Goal: Task Accomplishment & Management: Use online tool/utility

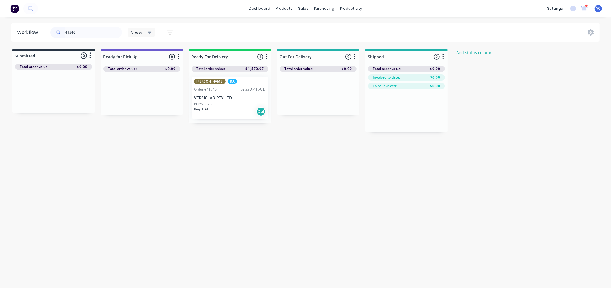
click at [88, 30] on input "41546" at bounding box center [93, 32] width 57 height 11
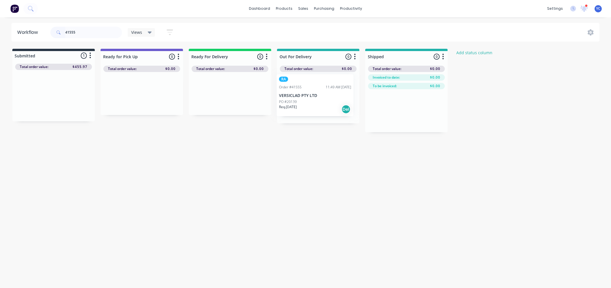
drag, startPoint x: 61, startPoint y: 98, endPoint x: 326, endPoint y: 98, distance: 265.0
click at [326, 98] on div "Submitted 1 Status colour #273444 hex #273444 Save Cancel Summaries Total order…" at bounding box center [307, 90] width 623 height 83
click at [95, 32] on input "41555" at bounding box center [93, 32] width 57 height 11
drag, startPoint x: 50, startPoint y: 101, endPoint x: 339, endPoint y: 96, distance: 288.2
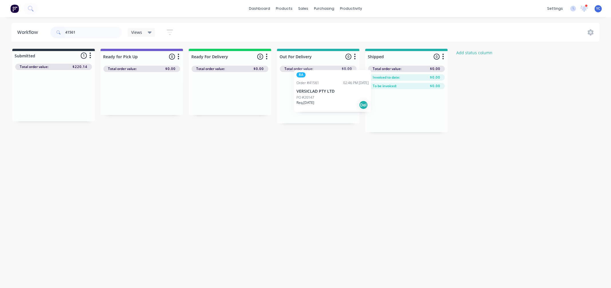
click at [339, 96] on div "Submitted 1 Status colour #273444 hex #273444 Save Cancel Summaries Total order…" at bounding box center [307, 90] width 623 height 83
drag, startPoint x: 82, startPoint y: 95, endPoint x: 300, endPoint y: 100, distance: 218.0
click at [302, 99] on div "Submitted 1 Status colour #273444 hex #273444 Save Cancel Summaries Total order…" at bounding box center [307, 90] width 623 height 83
drag, startPoint x: 227, startPoint y: 107, endPoint x: 305, endPoint y: 102, distance: 77.8
click at [305, 102] on div "Submitted 0 Status colour #273444 hex #273444 Save Cancel Summaries Total order…" at bounding box center [307, 90] width 623 height 83
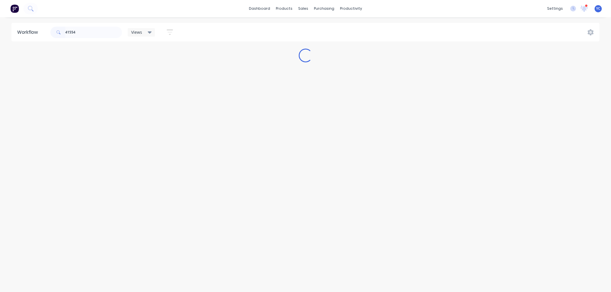
type input "41554"
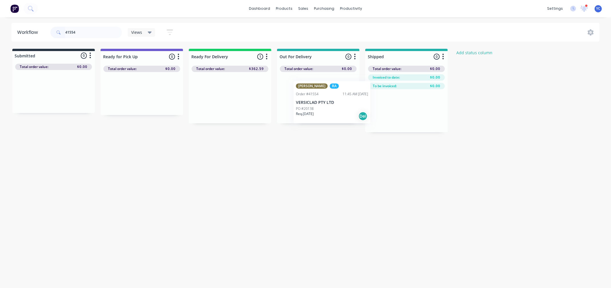
drag, startPoint x: 222, startPoint y: 99, endPoint x: 328, endPoint y: 104, distance: 106.1
click at [328, 104] on div "Submitted 0 Status colour #273444 hex #273444 Save Cancel Summaries Total order…" at bounding box center [307, 90] width 623 height 83
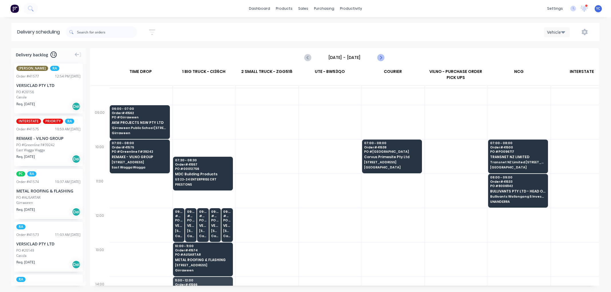
click at [380, 58] on icon "Next page" at bounding box center [380, 57] width 7 height 7
type input "Wednesday - 10/09/25"
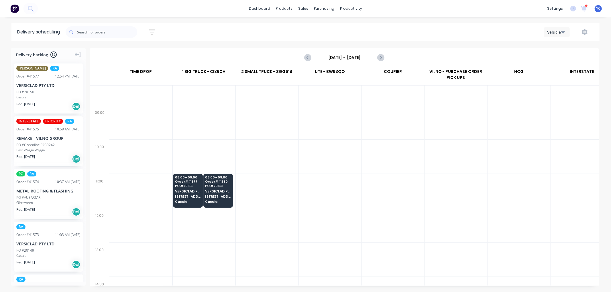
scroll to position [95, 0]
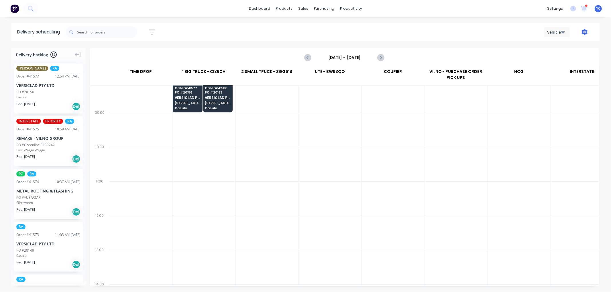
click at [584, 32] on icon "button" at bounding box center [584, 32] width 6 height 6
click at [574, 59] on div "Settings" at bounding box center [567, 59] width 44 height 8
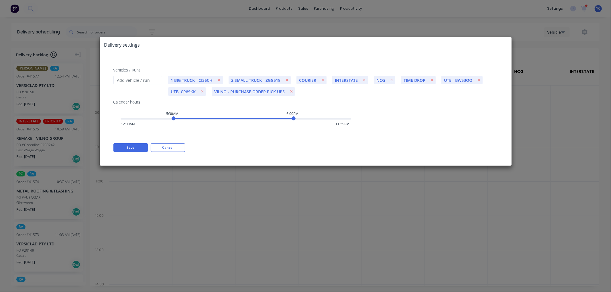
click at [555, 86] on div "Delivery settings Vehicles / Runs 1 BIG TRUCK - CI36CH 2 SMALL TRUCK - ZGG518 C…" at bounding box center [305, 146] width 611 height 292
click at [167, 147] on button "Cancel" at bounding box center [168, 148] width 34 height 9
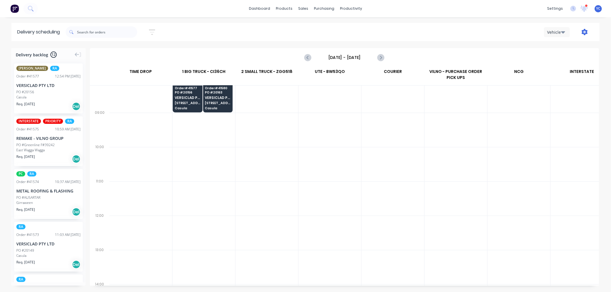
click at [588, 30] on icon "button" at bounding box center [584, 32] width 6 height 6
click at [575, 45] on div "Run Sheet" at bounding box center [567, 47] width 44 height 8
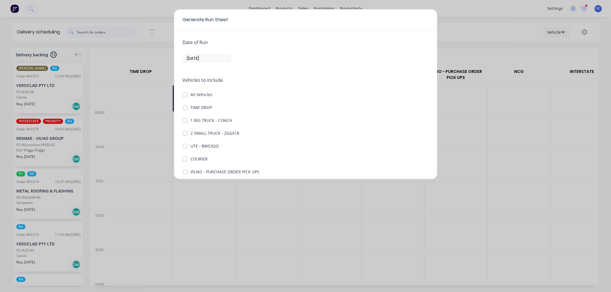
click at [191, 119] on label "1 BIG TRUCK - CI36CH" at bounding box center [212, 120] width 42 height 6
click at [185, 119] on CI36CH "1 BIG TRUCK - CI36CH" at bounding box center [185, 119] width 5 height 5
checkbox CI36CH "true"
click at [191, 107] on label "TIME DROP" at bounding box center [201, 108] width 21 height 6
click at [187, 107] on DROP "TIME DROP" at bounding box center [185, 107] width 5 height 5
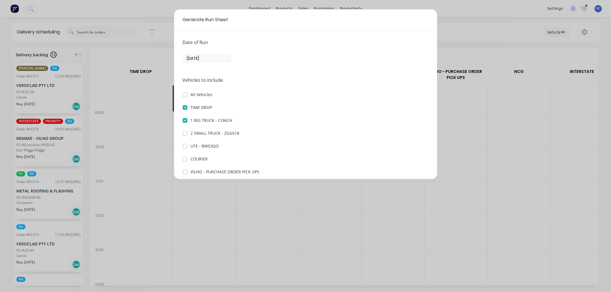
checkbox DROP "true"
click at [191, 161] on label "COURIER" at bounding box center [199, 159] width 17 height 6
click at [185, 161] on input "COURIER" at bounding box center [185, 158] width 5 height 5
checkbox input "true"
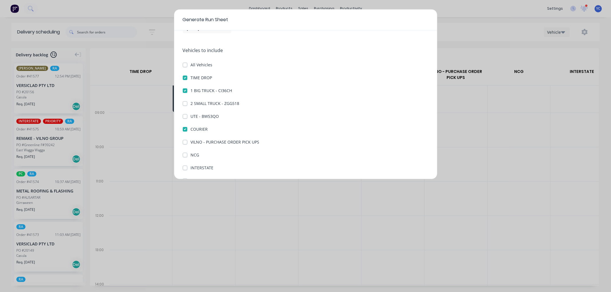
scroll to position [0, 0]
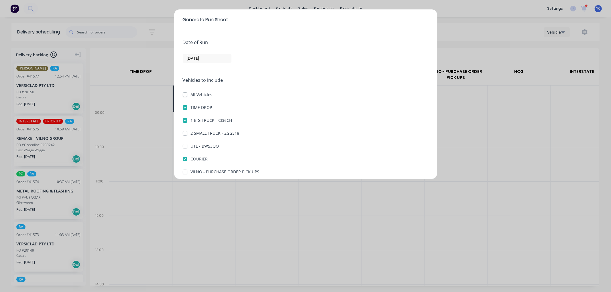
click at [218, 60] on input "09/09/25" at bounding box center [207, 58] width 48 height 9
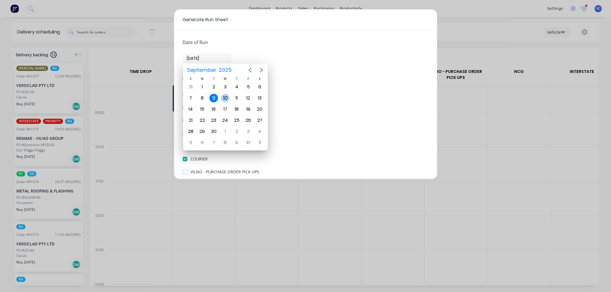
click at [228, 98] on div "10" at bounding box center [225, 98] width 9 height 9
type input "10/09/25"
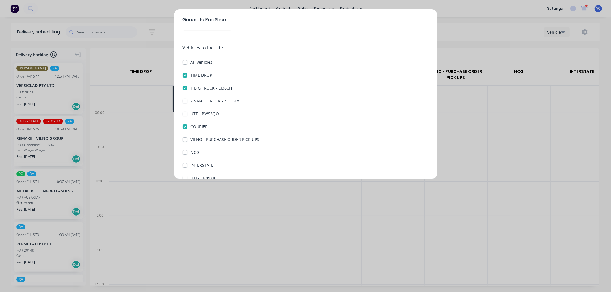
scroll to position [66, 0]
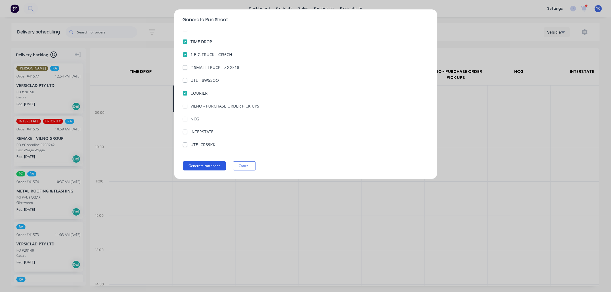
click at [206, 166] on button "Generate run sheet" at bounding box center [204, 166] width 43 height 9
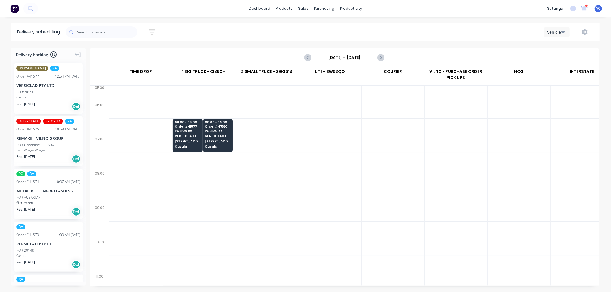
scroll to position [0, 0]
